Goal: Task Accomplishment & Management: Use online tool/utility

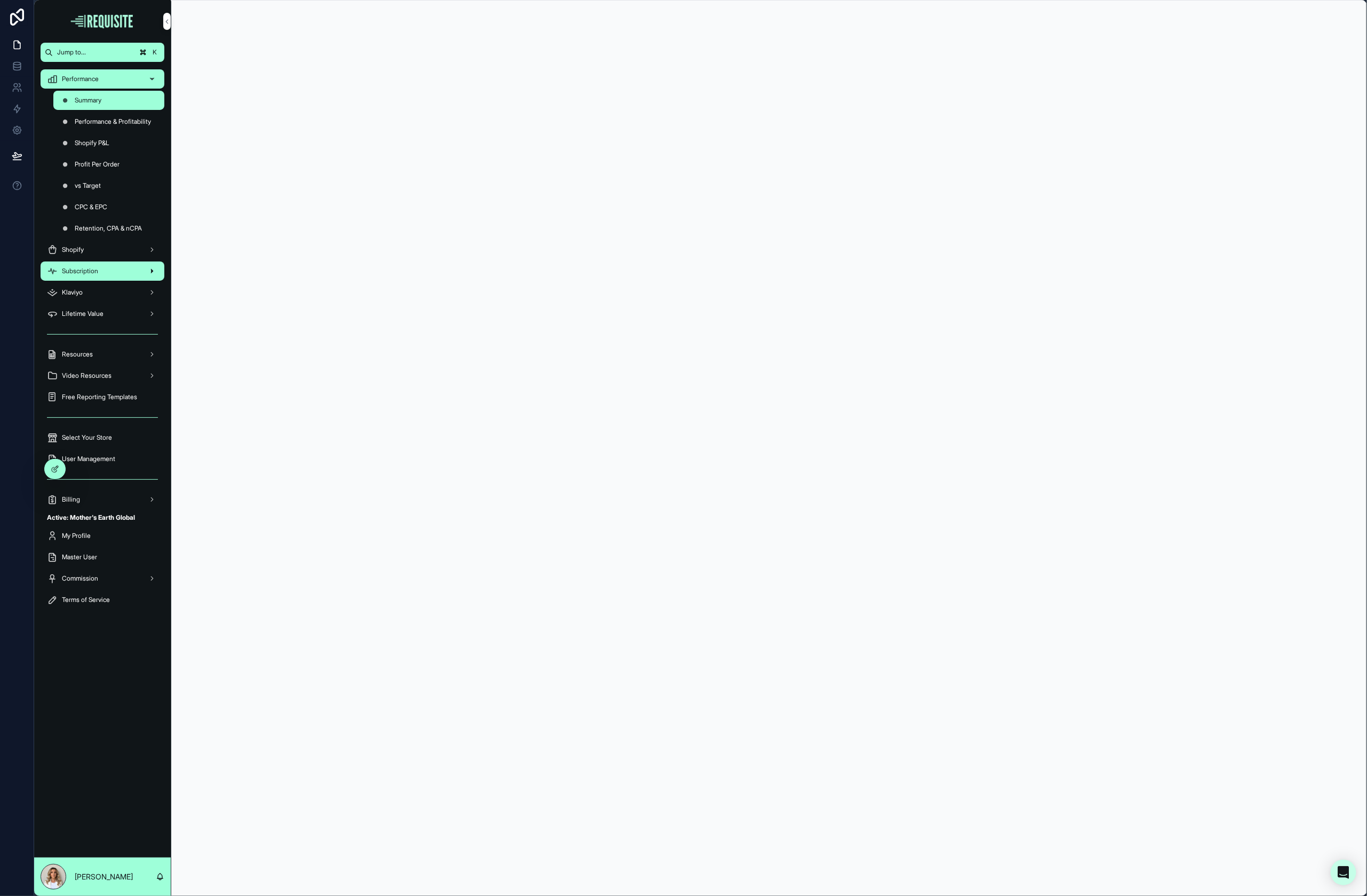
click at [92, 278] on div "Subscription" at bounding box center [102, 271] width 111 height 17
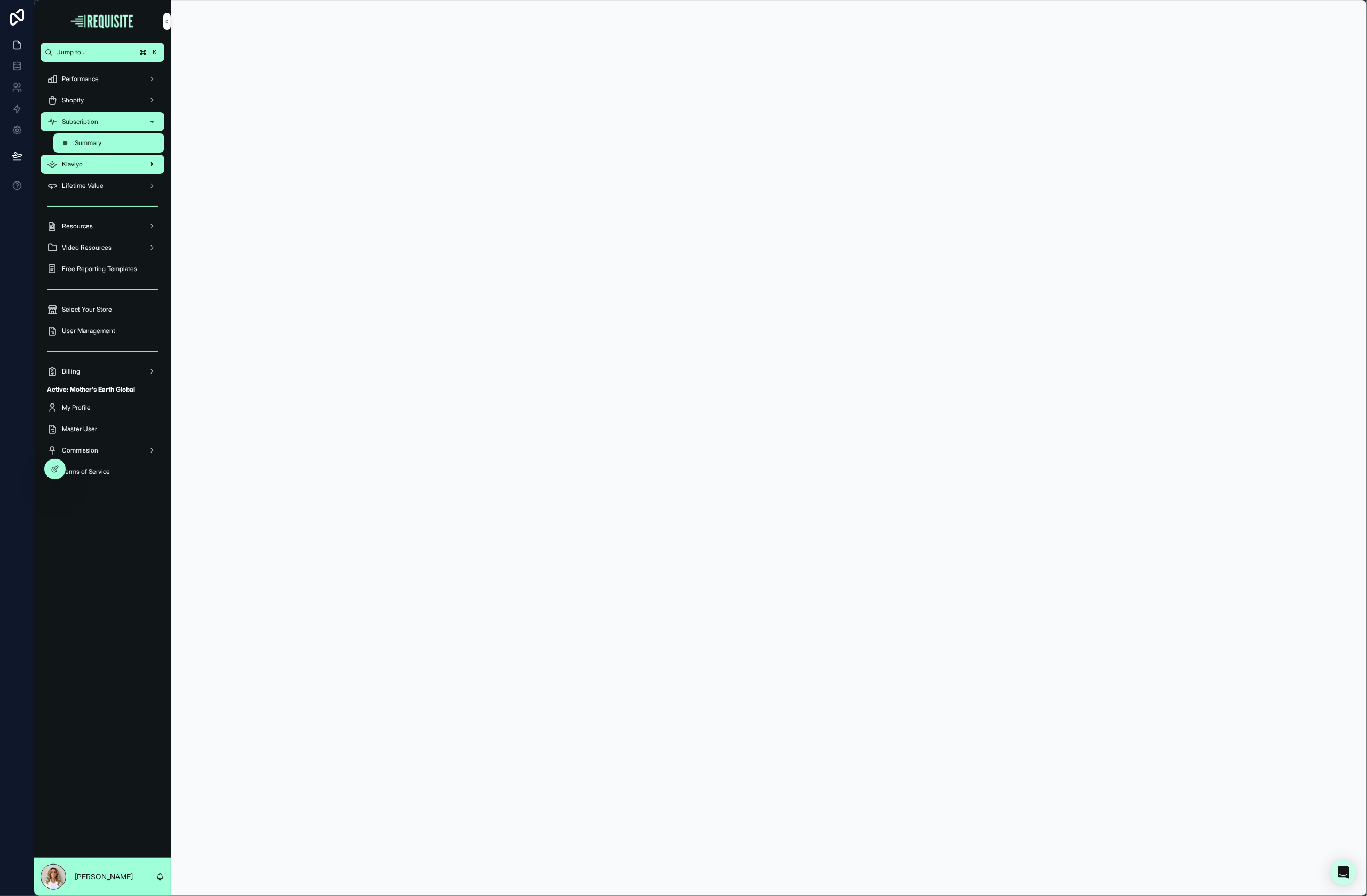
click at [98, 158] on div "Klaviyo" at bounding box center [102, 164] width 111 height 17
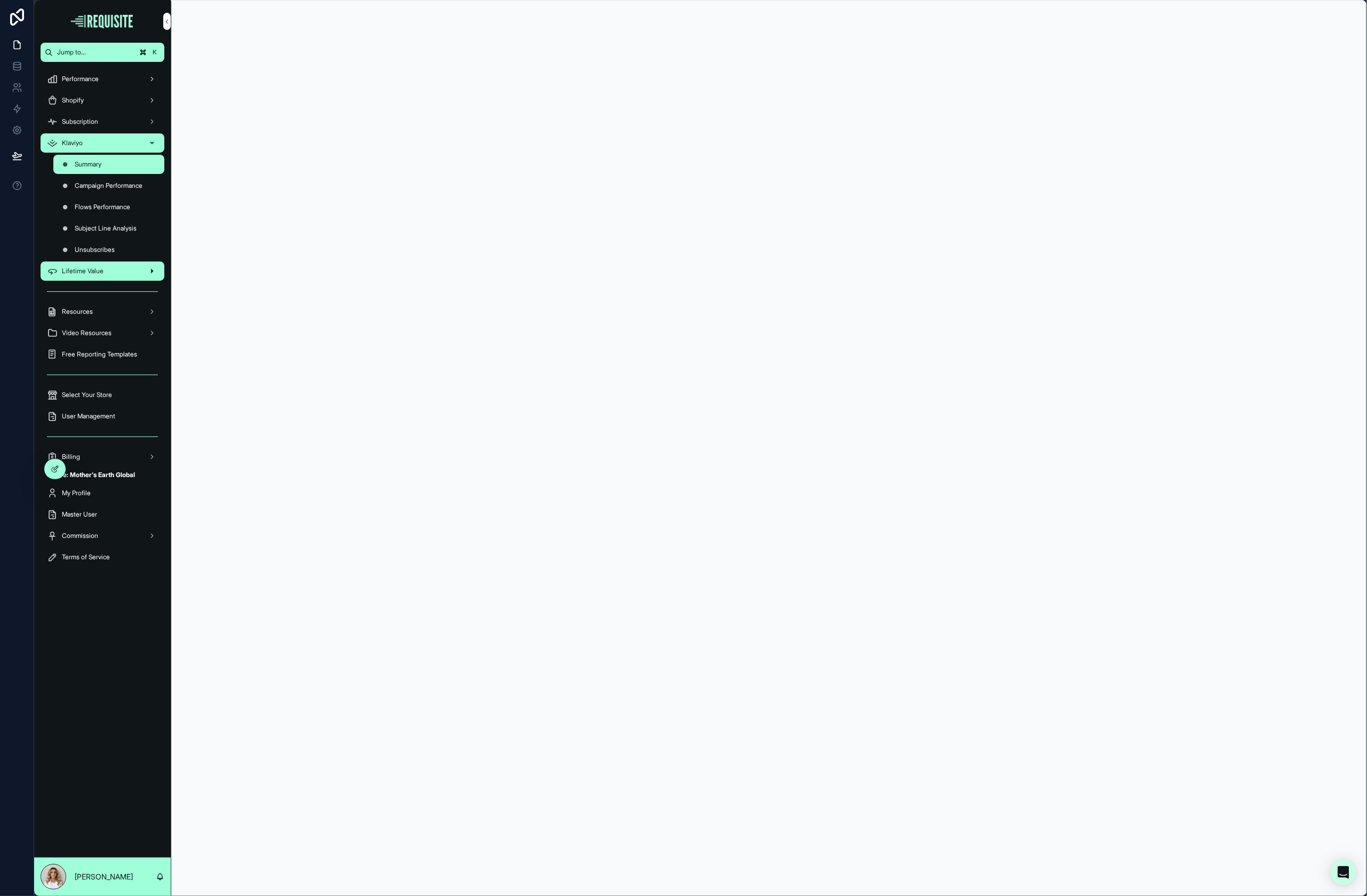
click at [102, 274] on span "Lifetime Value" at bounding box center [83, 271] width 42 height 9
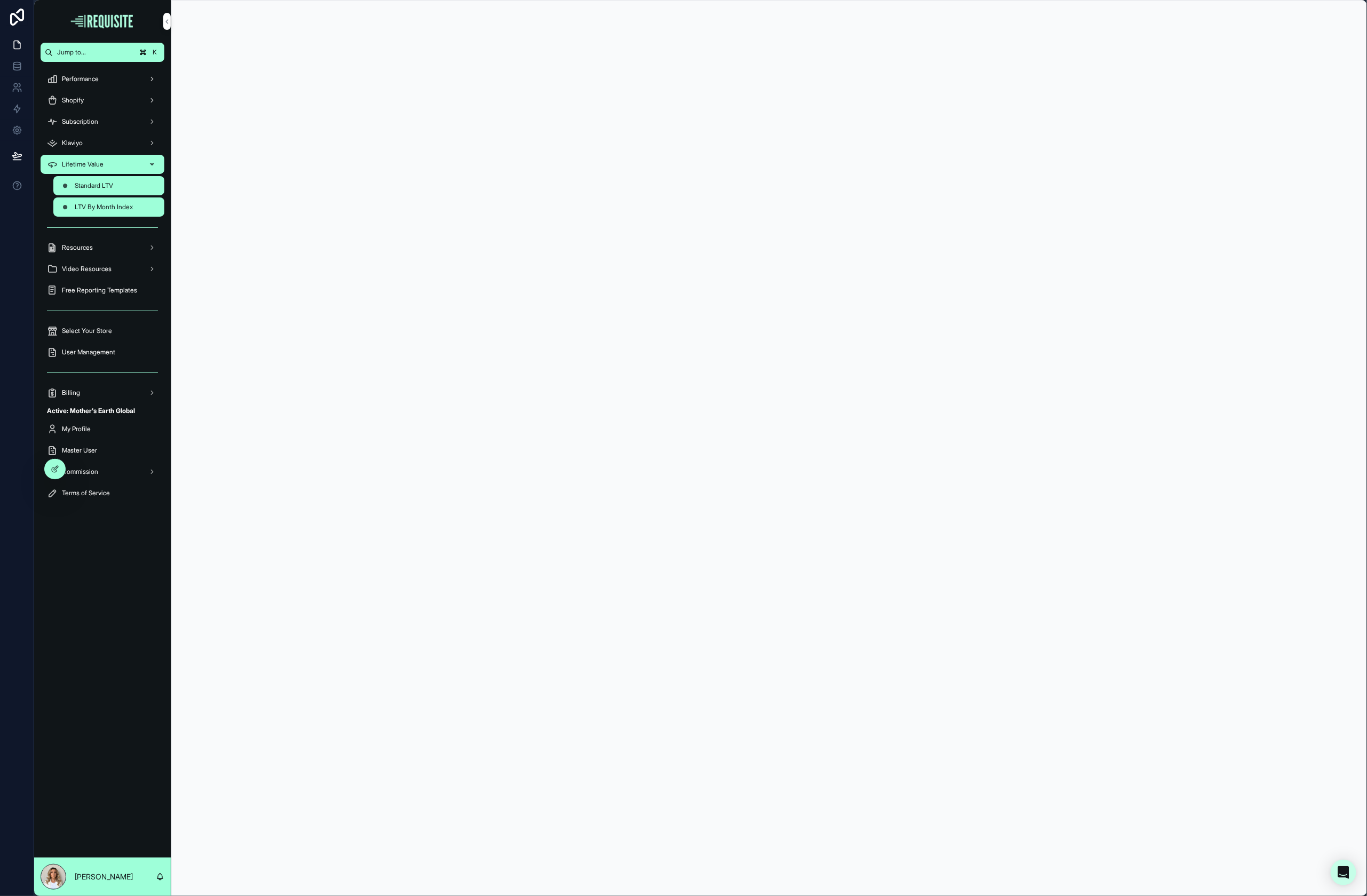
click at [100, 212] on div "LTV By Month Index" at bounding box center [108, 207] width 98 height 17
click at [107, 190] on div "Standard LTV" at bounding box center [108, 186] width 98 height 17
click at [12, 60] on link at bounding box center [16, 66] width 34 height 22
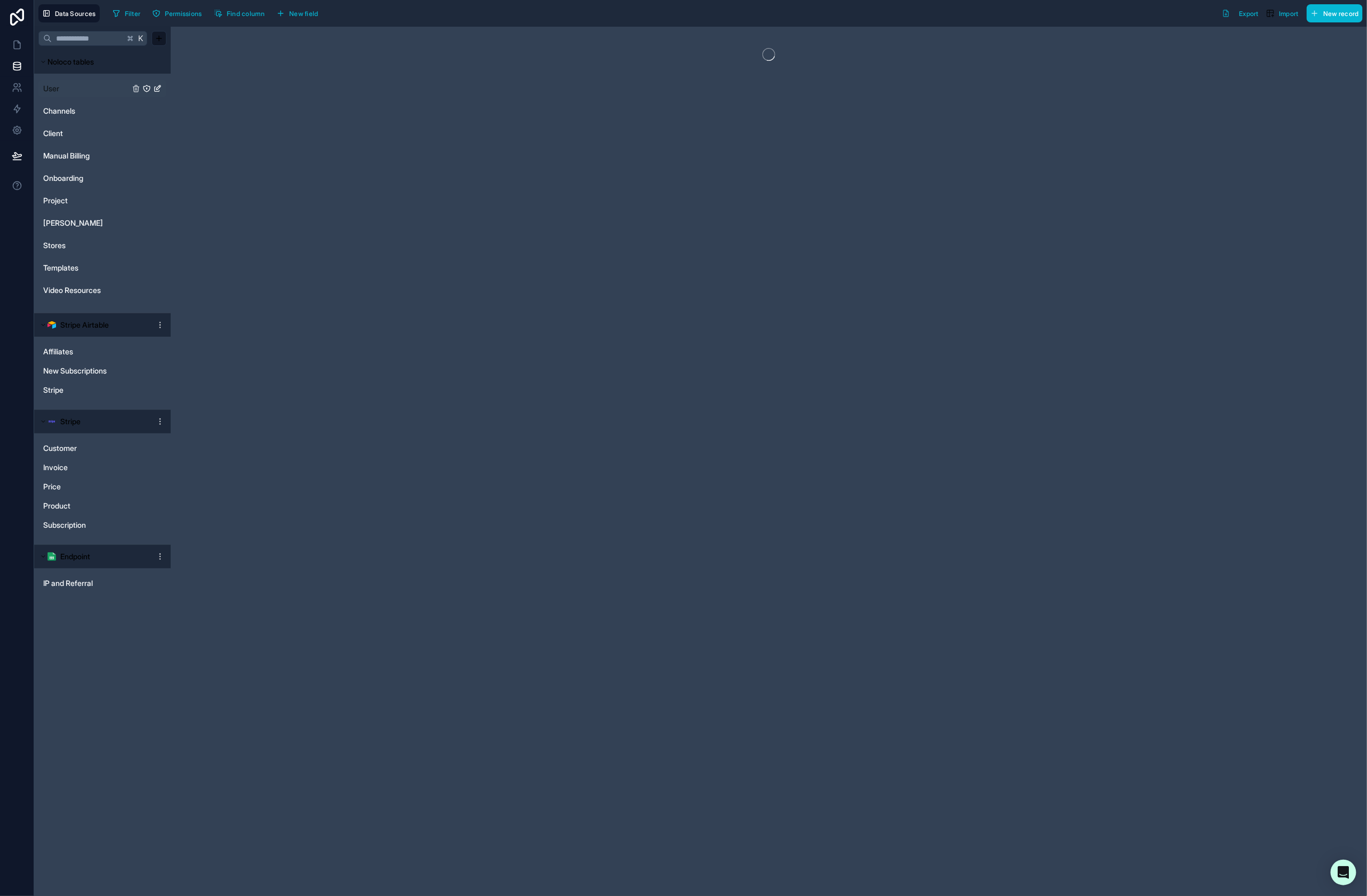
click at [68, 88] on link "User" at bounding box center [87, 88] width 87 height 10
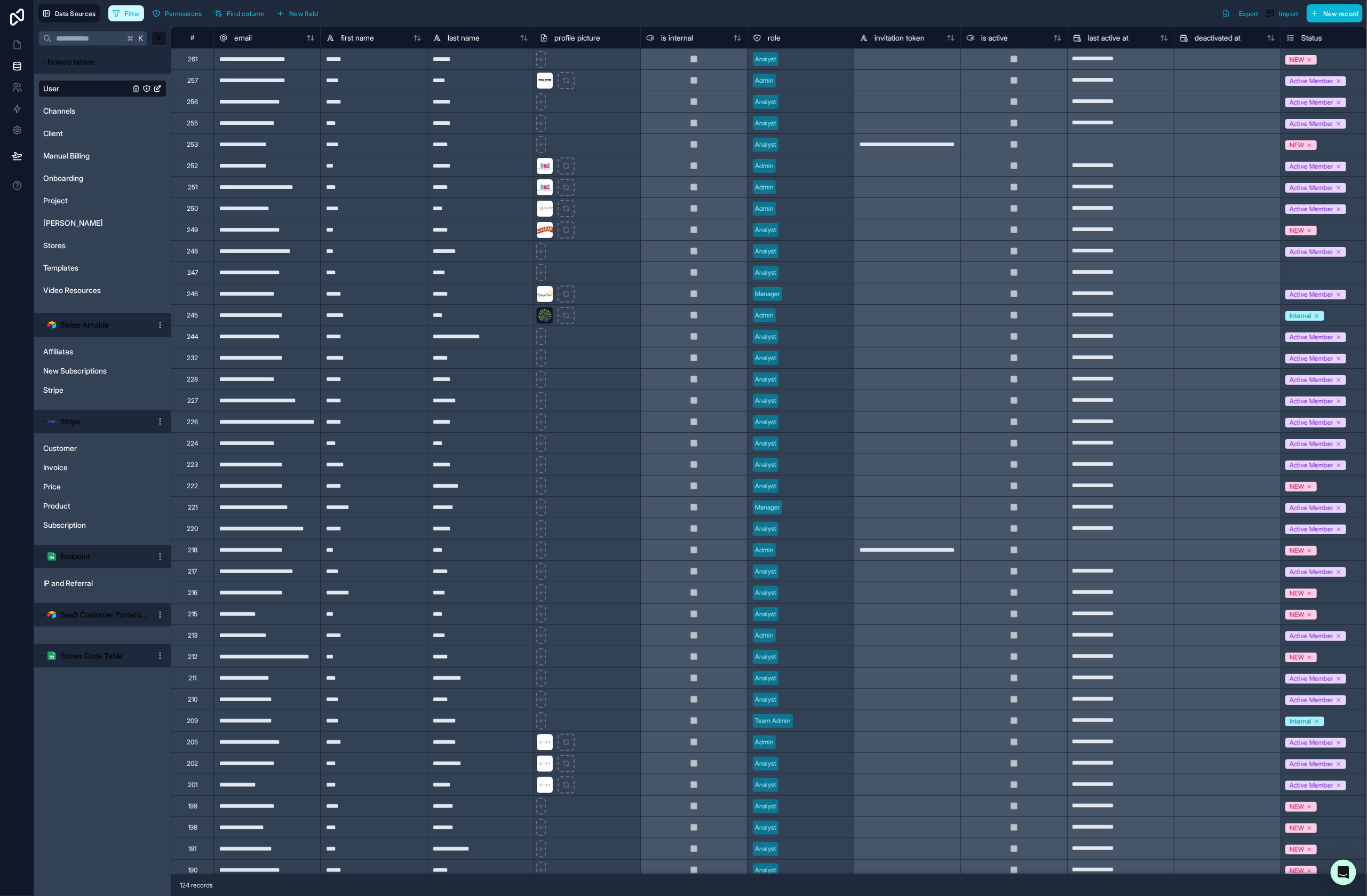
click at [138, 10] on span "Filter" at bounding box center [132, 13] width 16 height 8
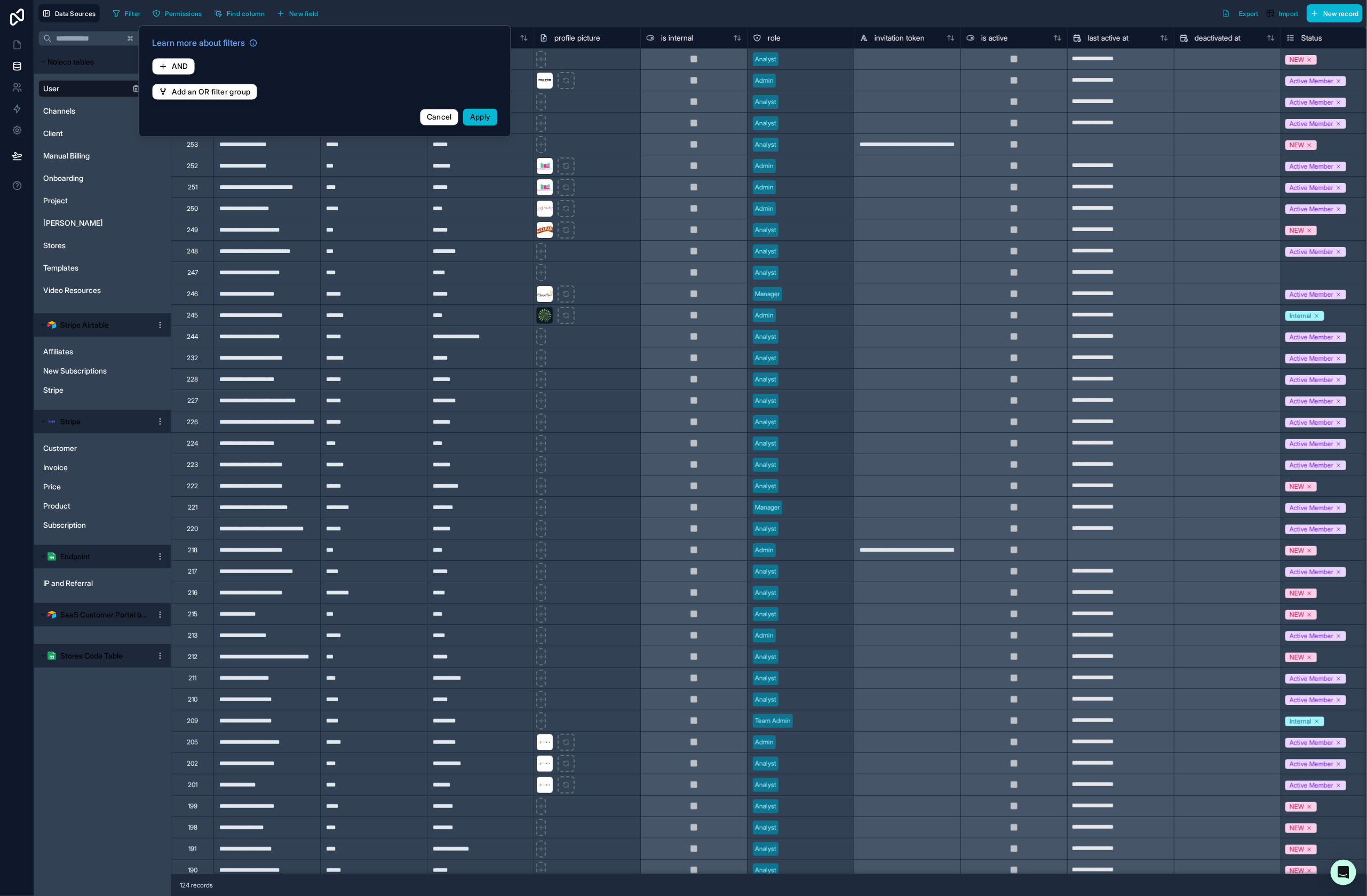
click at [187, 61] on button "AND" at bounding box center [174, 67] width 43 height 17
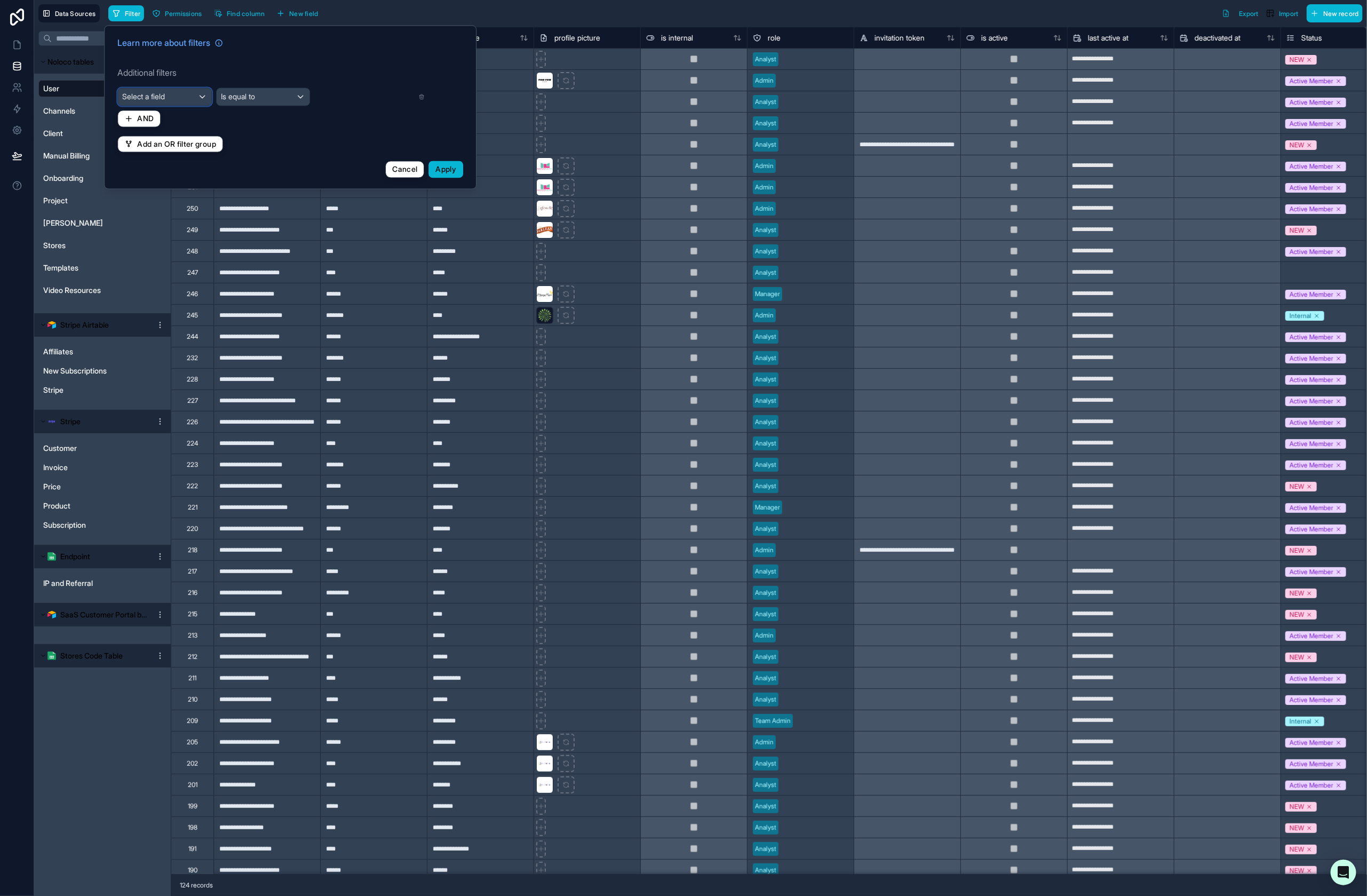
click at [190, 93] on div "Select a field" at bounding box center [164, 97] width 93 height 17
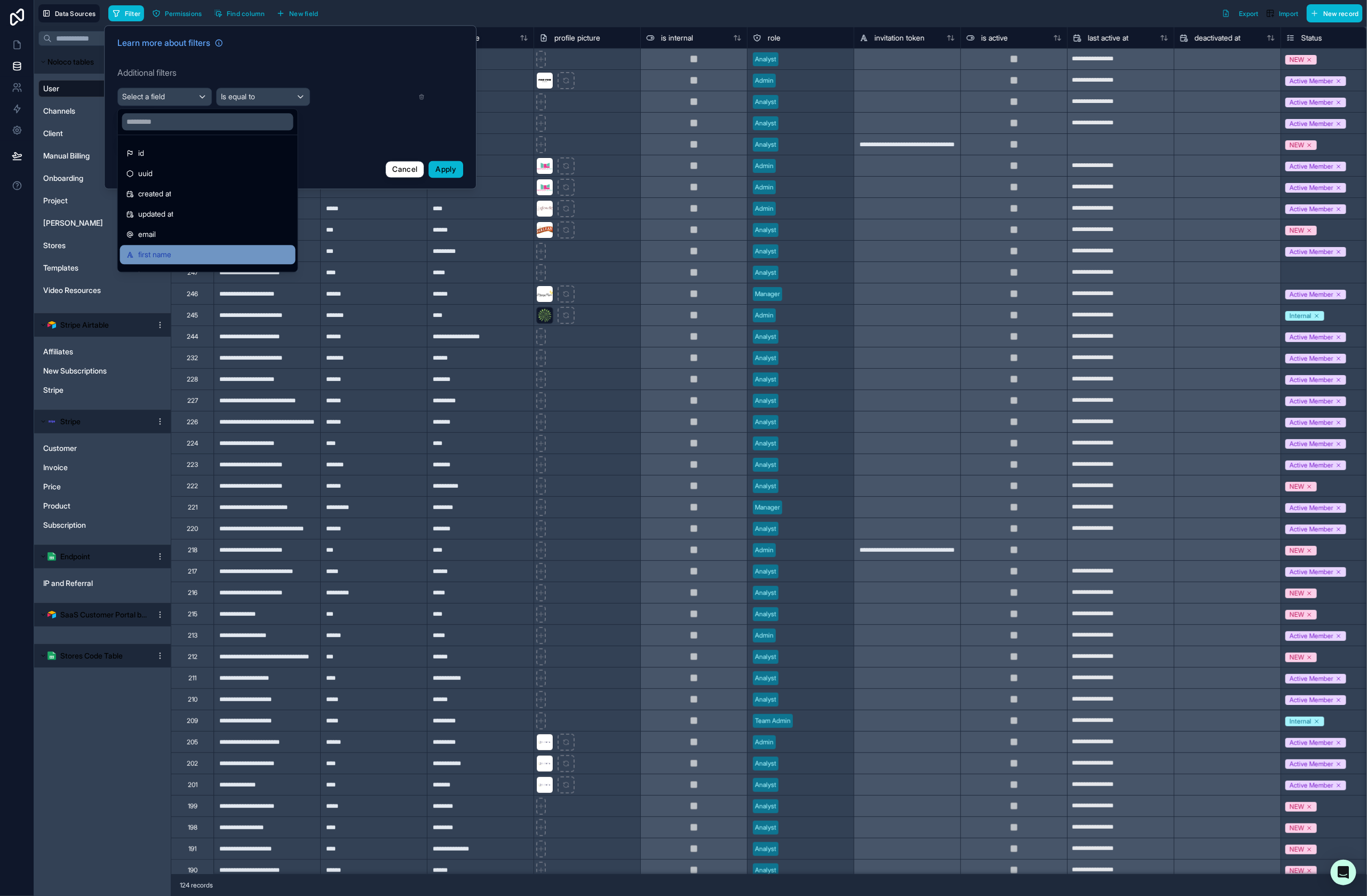
click at [171, 253] on span "first name" at bounding box center [155, 255] width 33 height 13
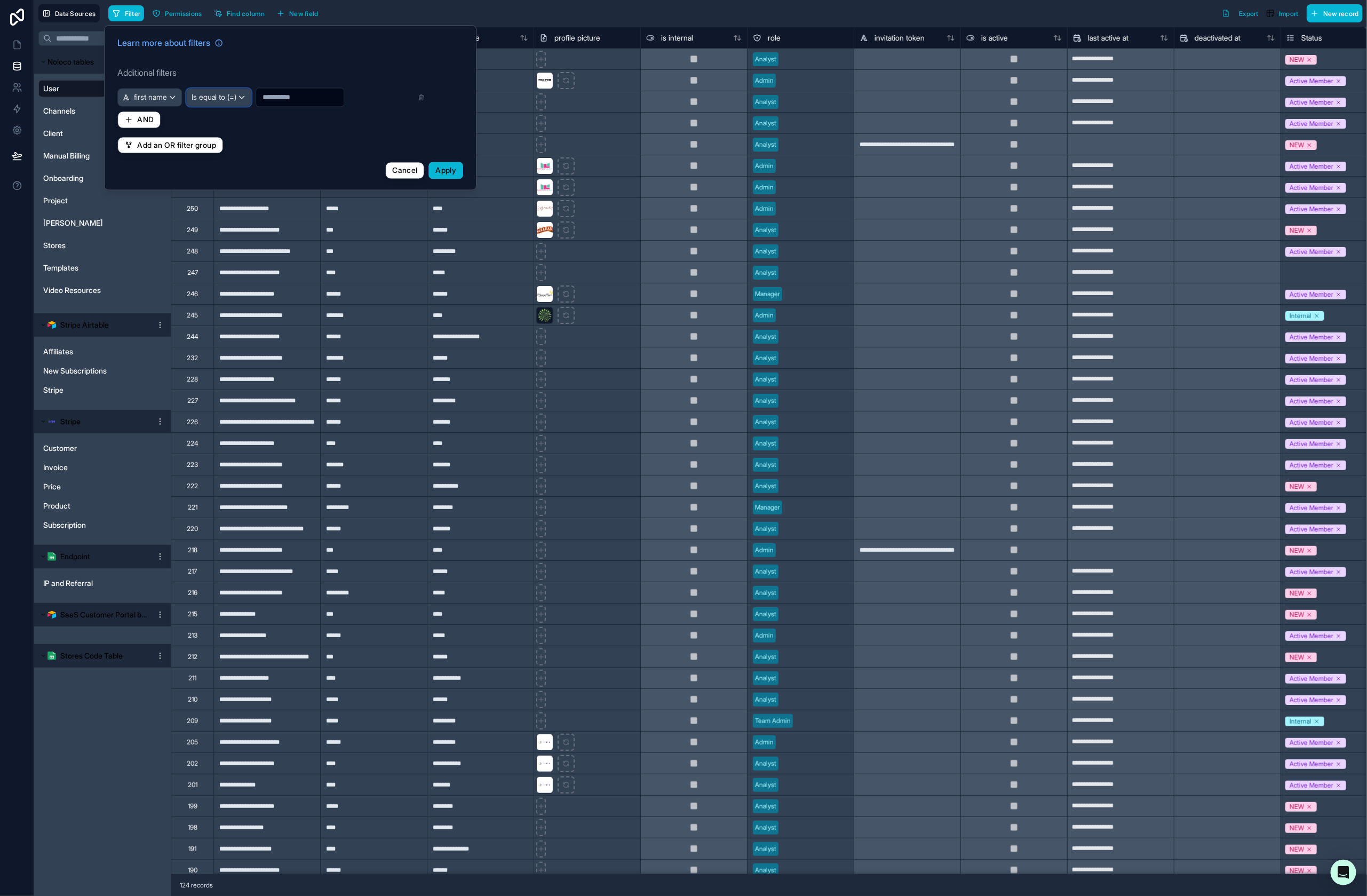
click at [237, 94] on span "Is equal to (=)" at bounding box center [214, 98] width 45 height 10
click at [235, 203] on div "Contains" at bounding box center [236, 195] width 92 height 19
click at [291, 96] on input "text" at bounding box center [300, 97] width 87 height 15
type input "******"
click at [448, 168] on span "Apply" at bounding box center [447, 171] width 21 height 9
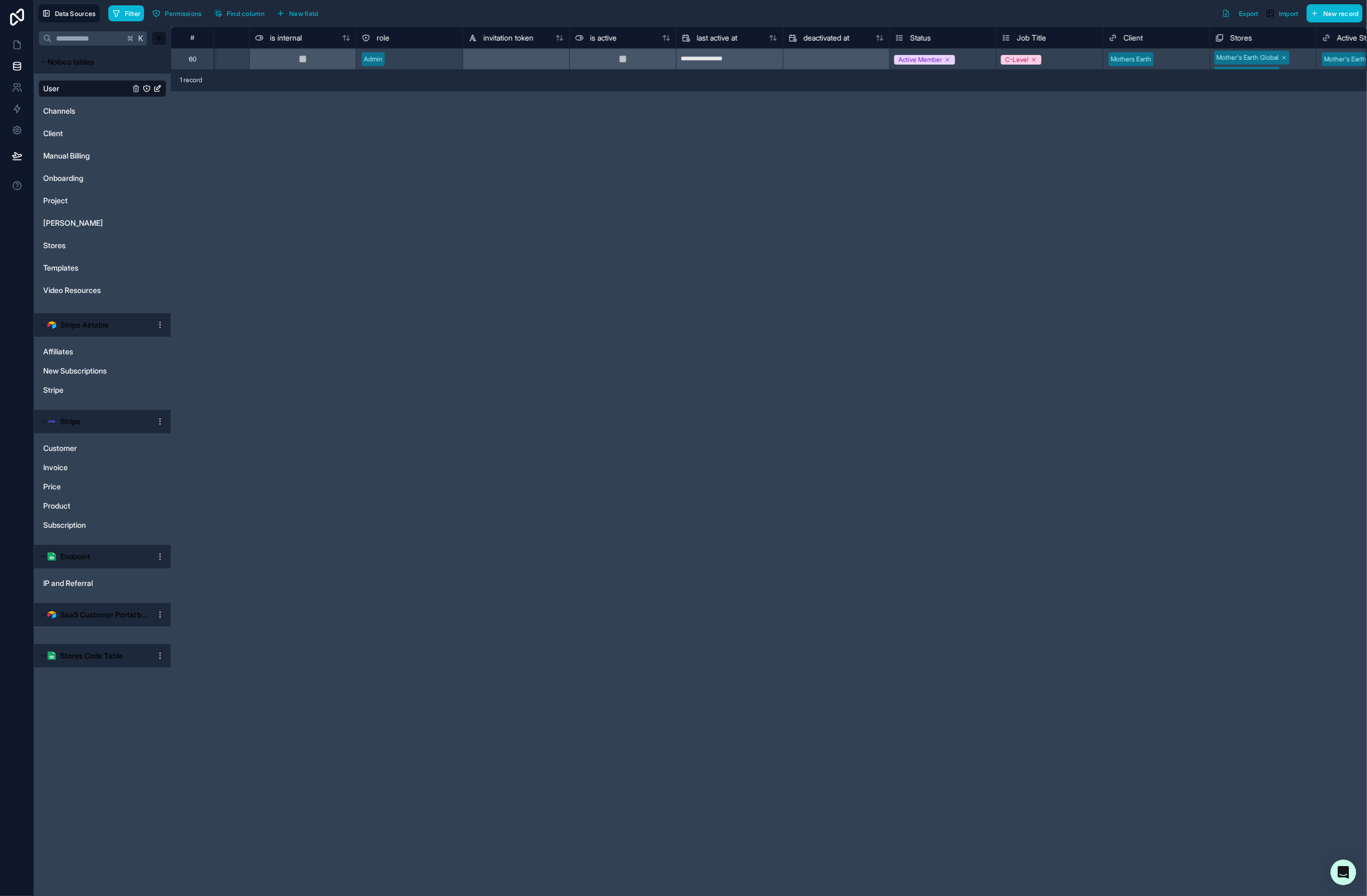
scroll to position [0, 588]
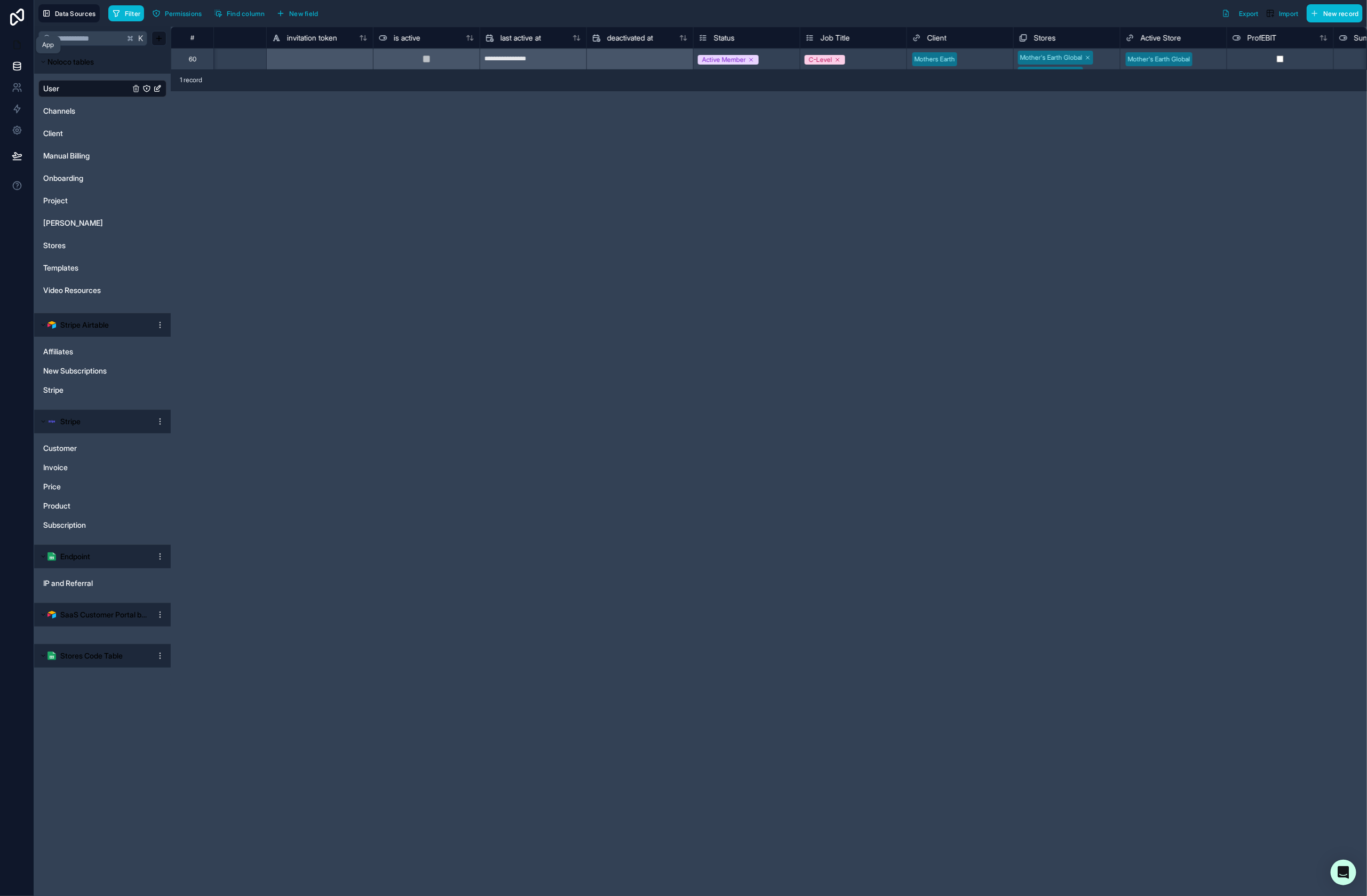
click at [22, 44] on link at bounding box center [16, 44] width 34 height 22
